Goal: Task Accomplishment & Management: Check status

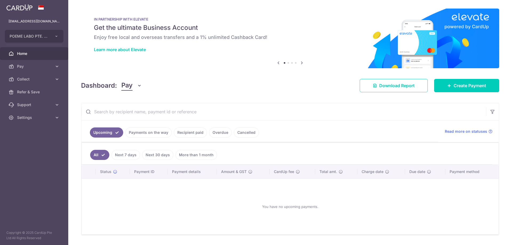
click at [193, 131] on link "Recipient paid" at bounding box center [190, 133] width 33 height 10
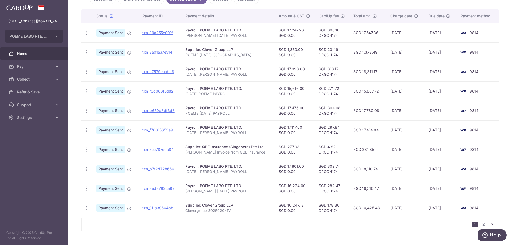
scroll to position [107, 0]
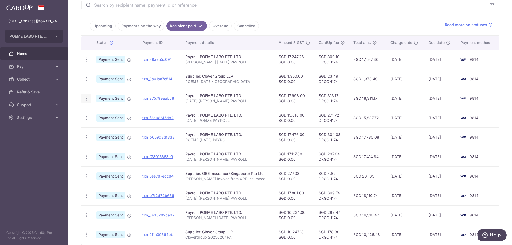
click at [86, 97] on icon "button" at bounding box center [87, 99] width 6 height 6
click at [95, 112] on link "PDF Receipt" at bounding box center [109, 113] width 55 height 13
click at [86, 58] on icon "button" at bounding box center [87, 60] width 6 height 6
click at [90, 73] on icon at bounding box center [89, 74] width 6 height 6
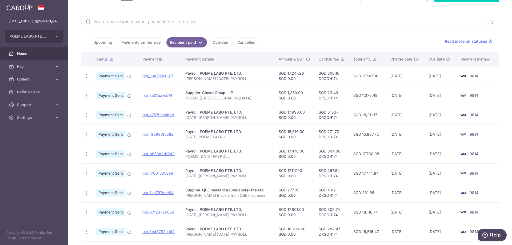
scroll to position [53, 0]
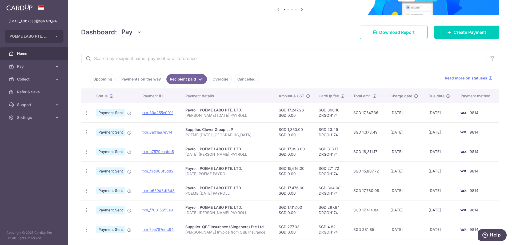
click at [140, 81] on link "Payments on the way" at bounding box center [141, 79] width 46 height 10
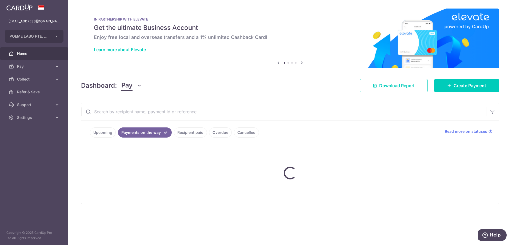
scroll to position [0, 0]
